Goal: Check status: Check status

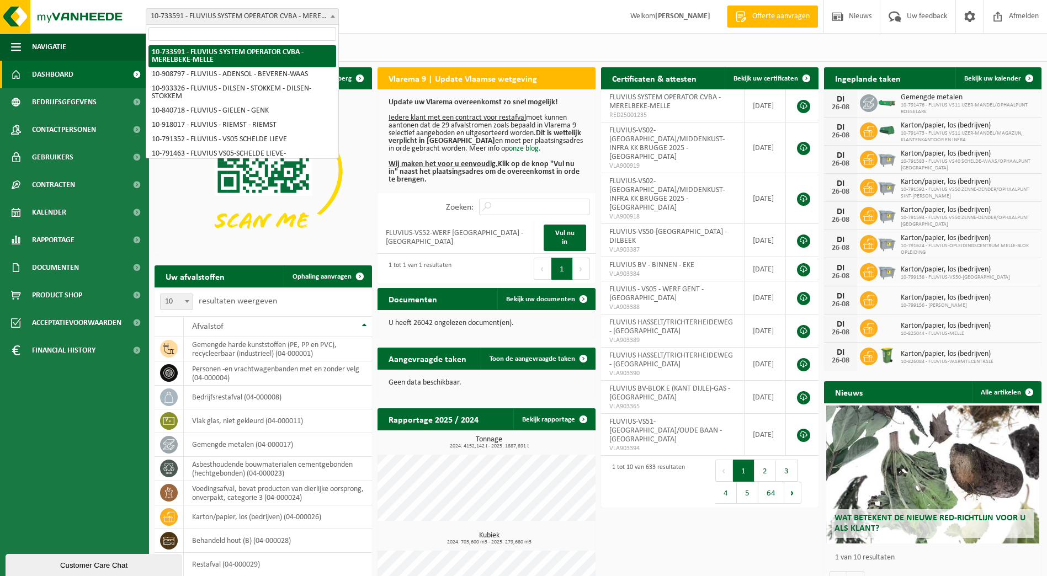
click at [310, 22] on span "10-733591 - FLUVIUS SYSTEM OPERATOR CVBA - MERELBEKE-MELLE" at bounding box center [242, 16] width 192 height 15
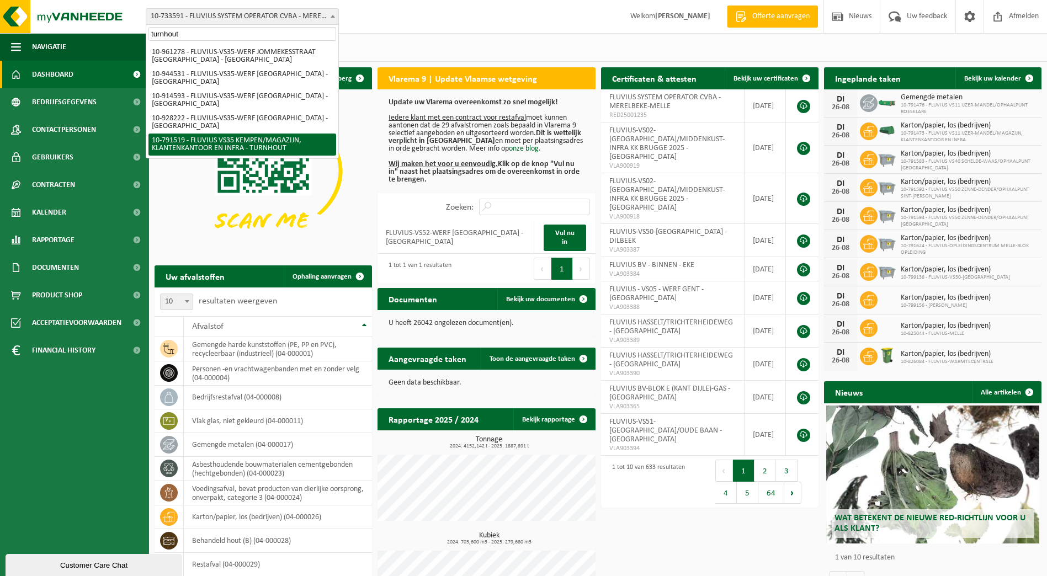
type input "turnhout"
select select "30240"
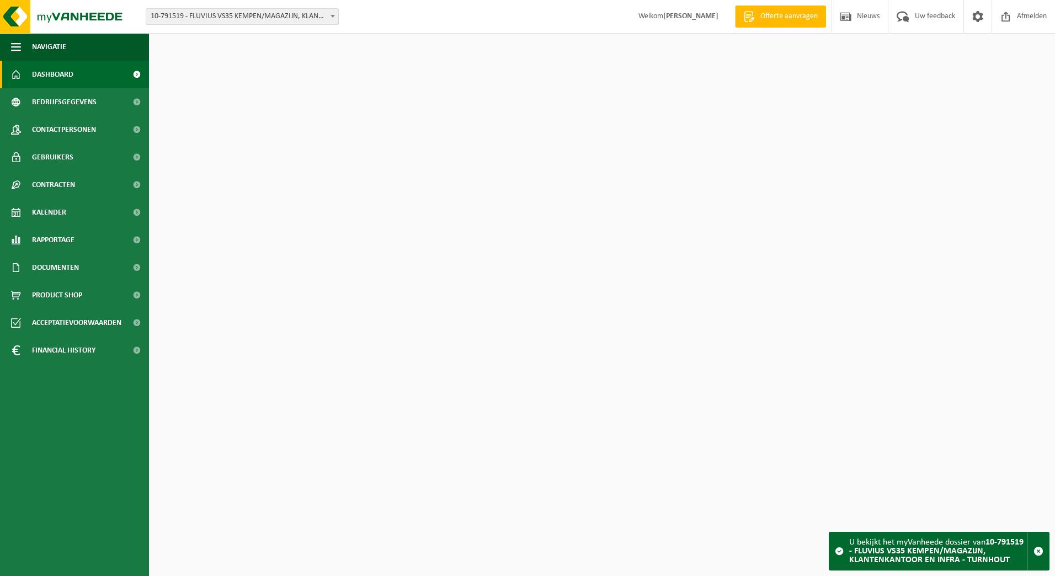
click at [44, 213] on span "Kalender" at bounding box center [49, 213] width 34 height 28
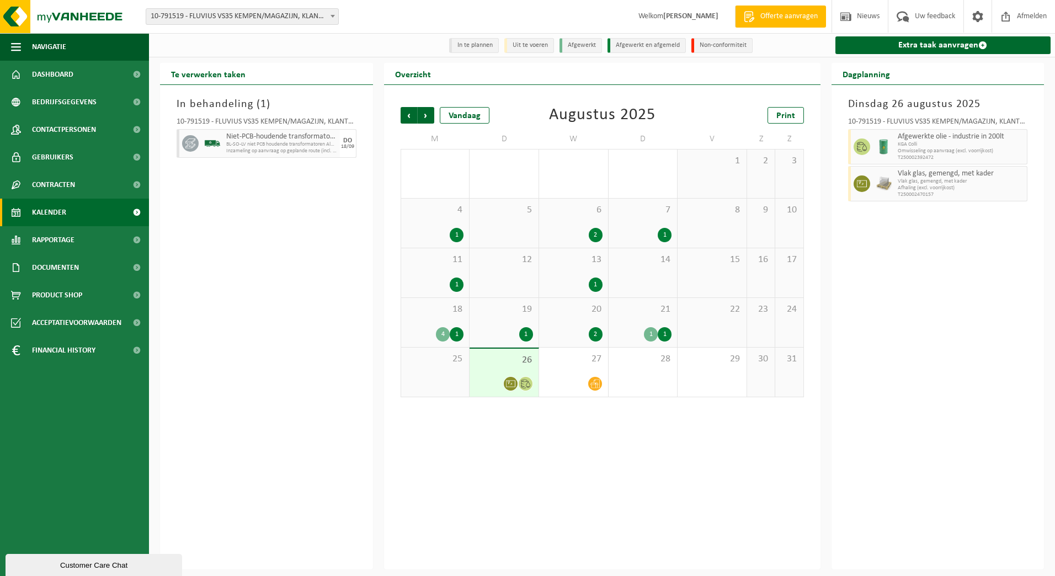
click at [447, 377] on div "25" at bounding box center [435, 372] width 68 height 49
